Goal: Check status: Check status

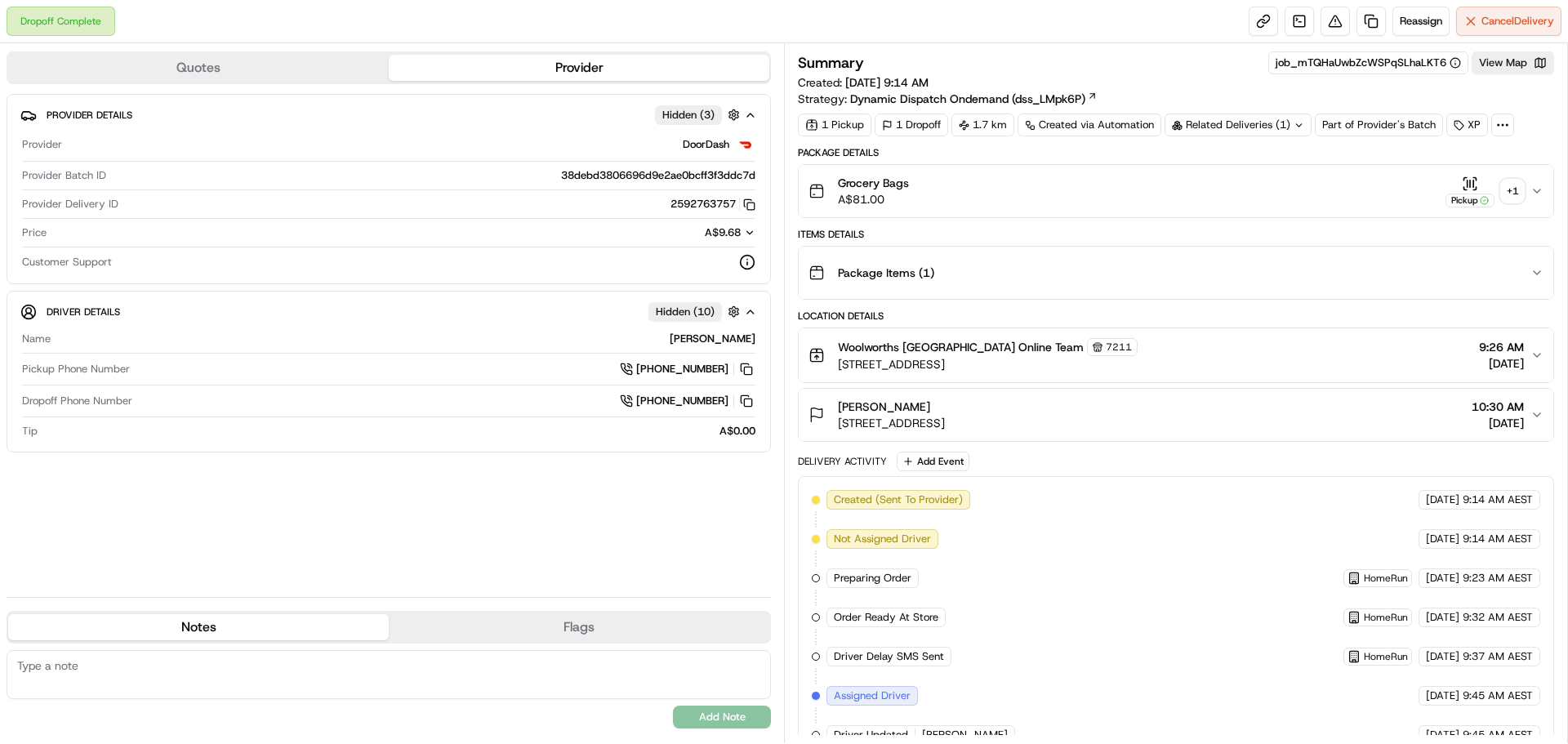
click at [1500, 196] on button "Pickup + 1" at bounding box center [1484, 192] width 78 height 32
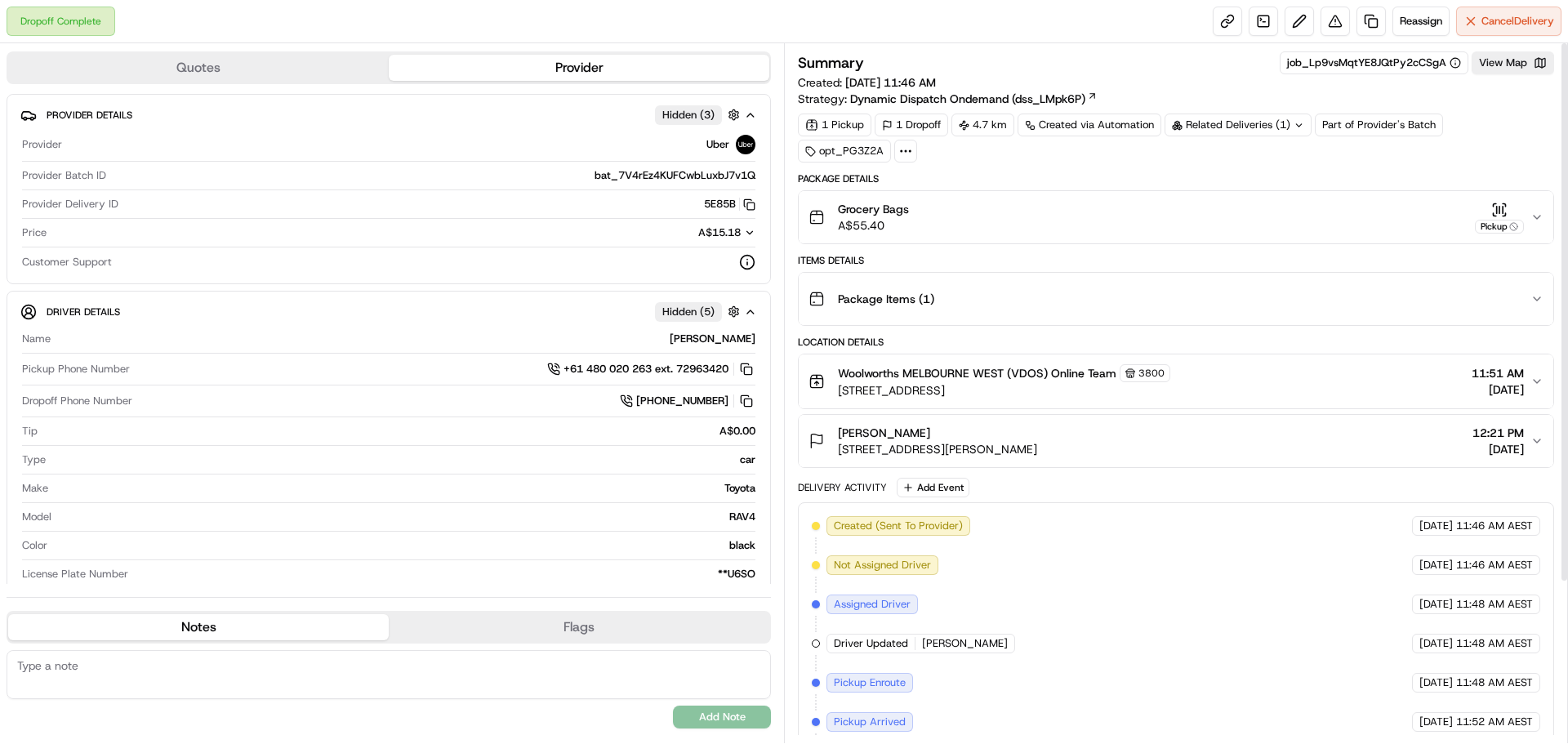
click at [1534, 220] on icon "button" at bounding box center [1537, 217] width 13 height 13
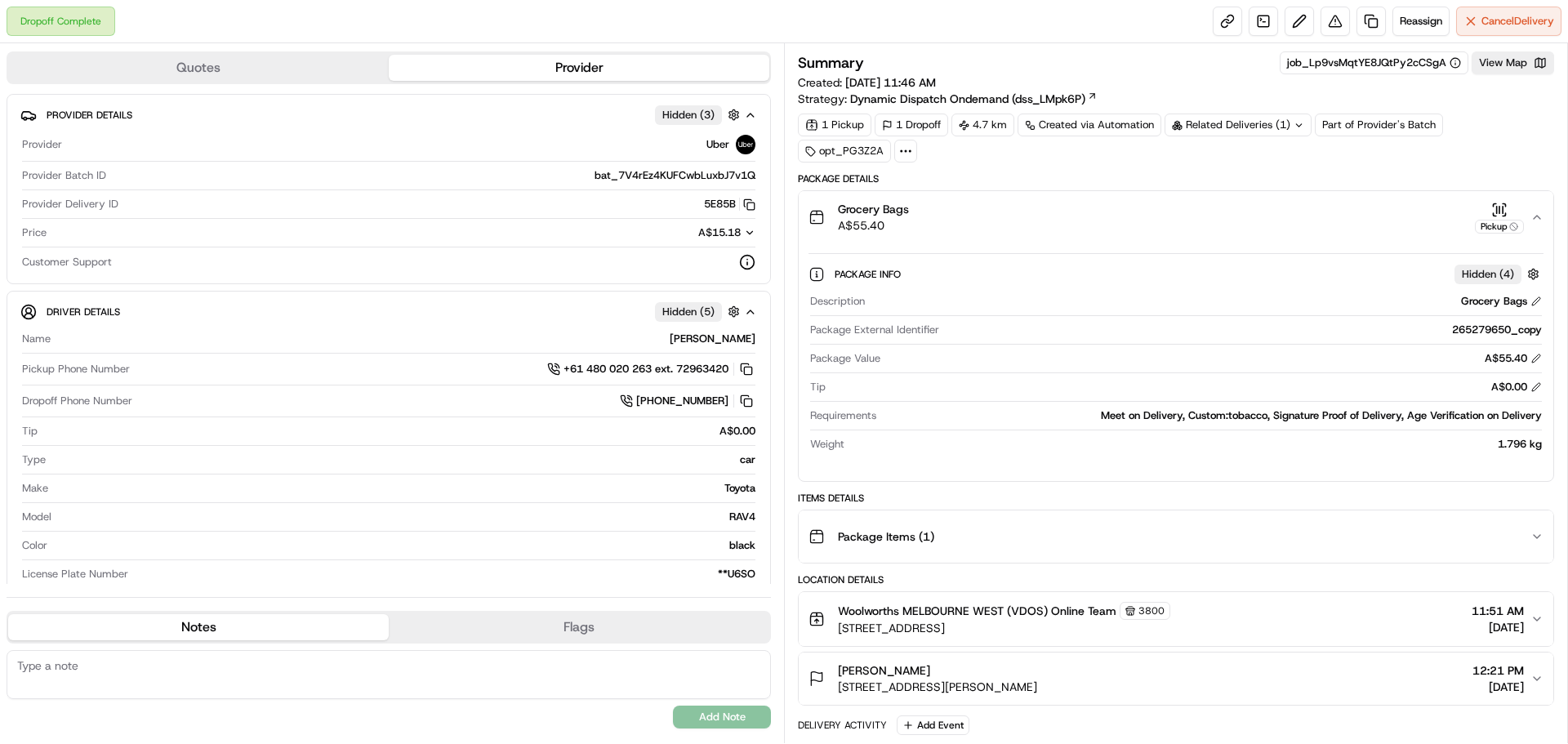
click at [1534, 220] on icon "button" at bounding box center [1537, 217] width 13 height 13
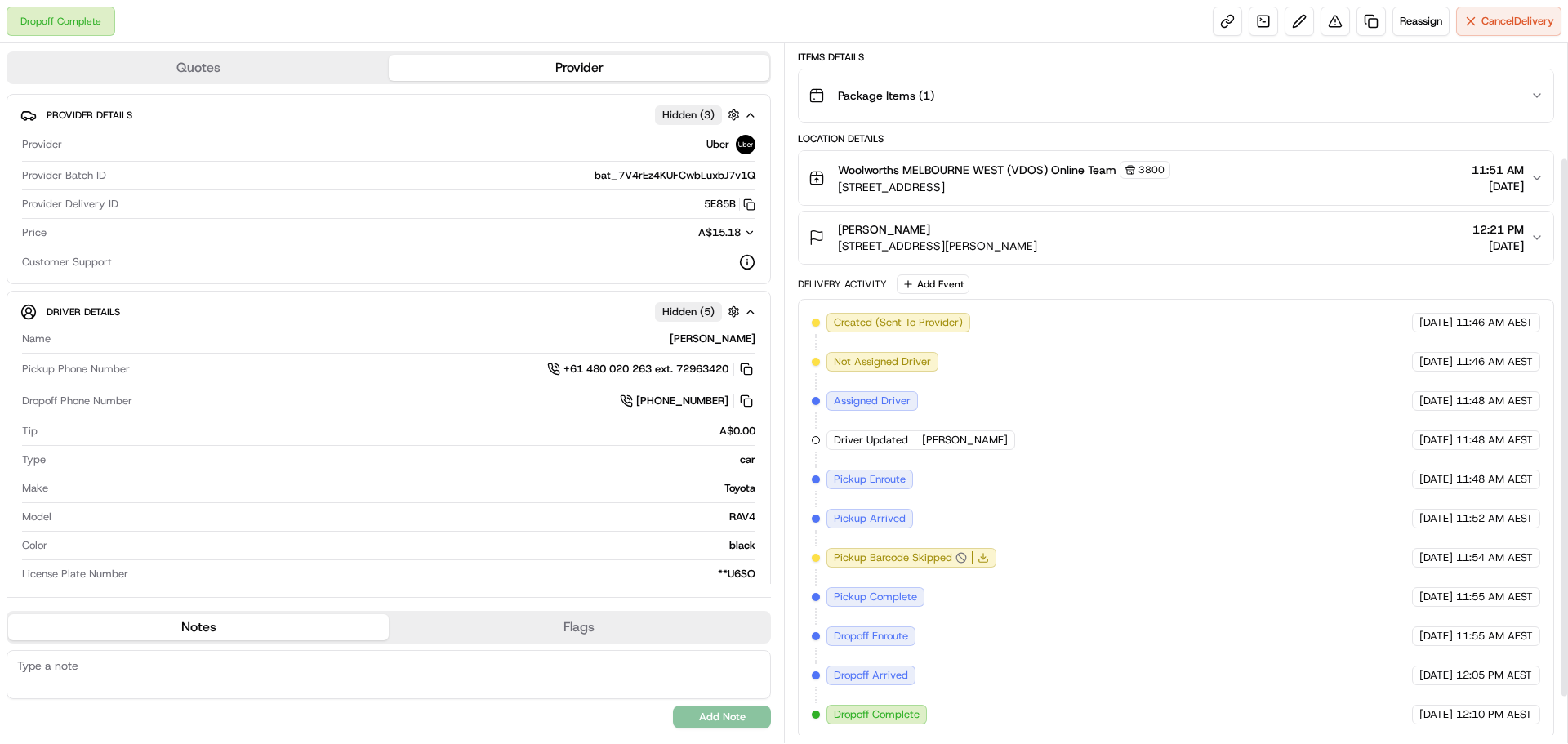
scroll to position [207, 0]
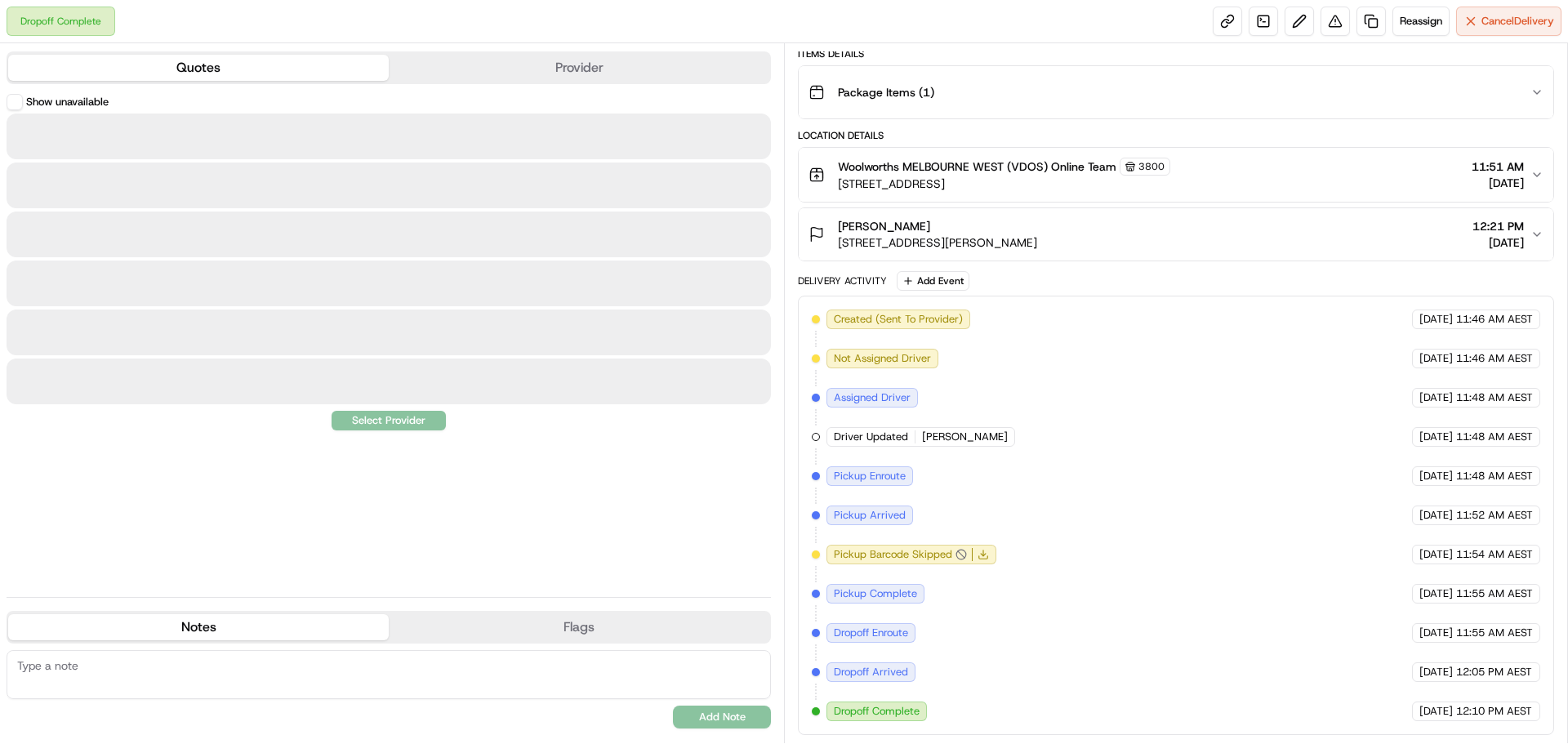
click at [258, 78] on button "Quotes" at bounding box center [198, 68] width 381 height 26
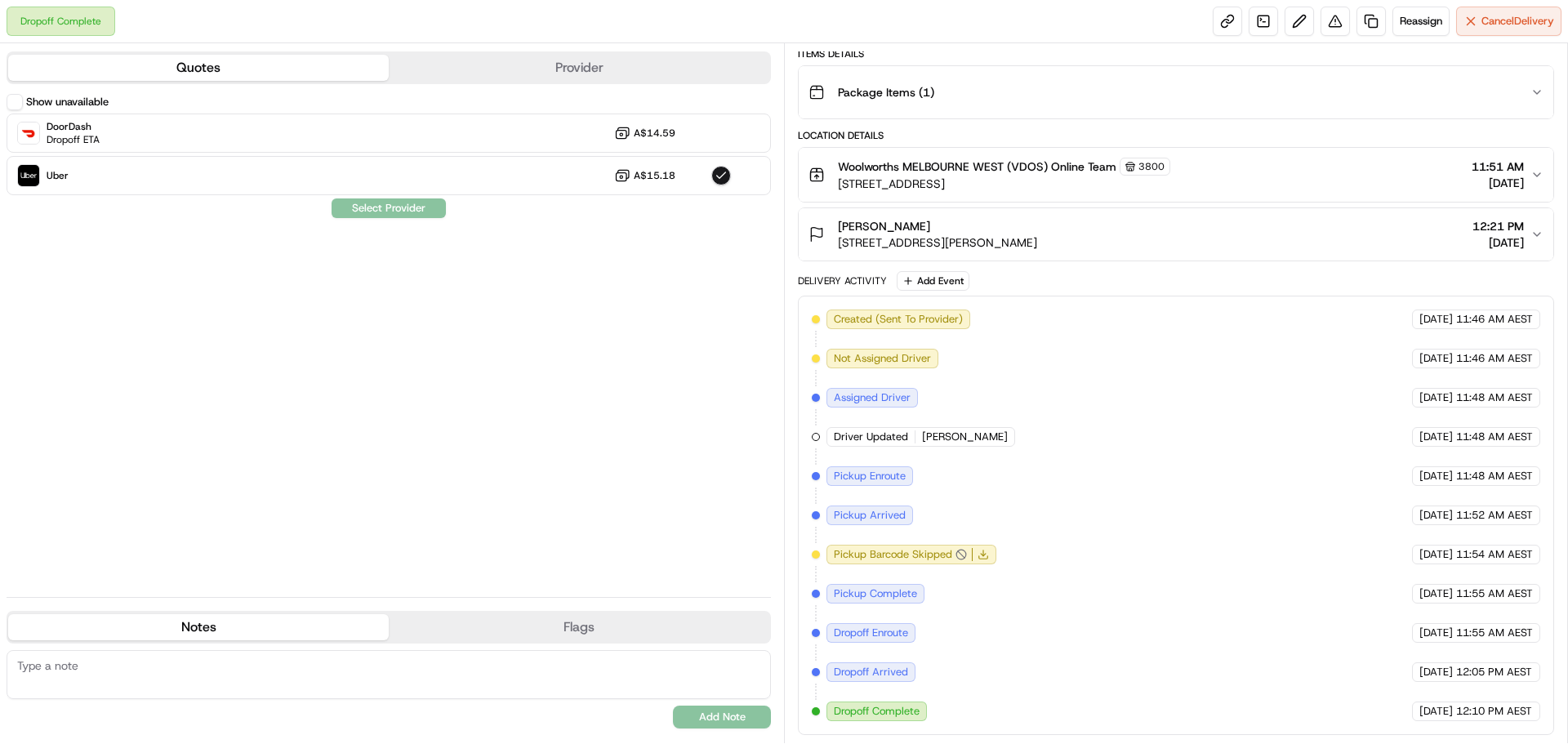
click at [472, 65] on button "Provider" at bounding box center [578, 68] width 381 height 26
